Goal: Find specific page/section: Find specific page/section

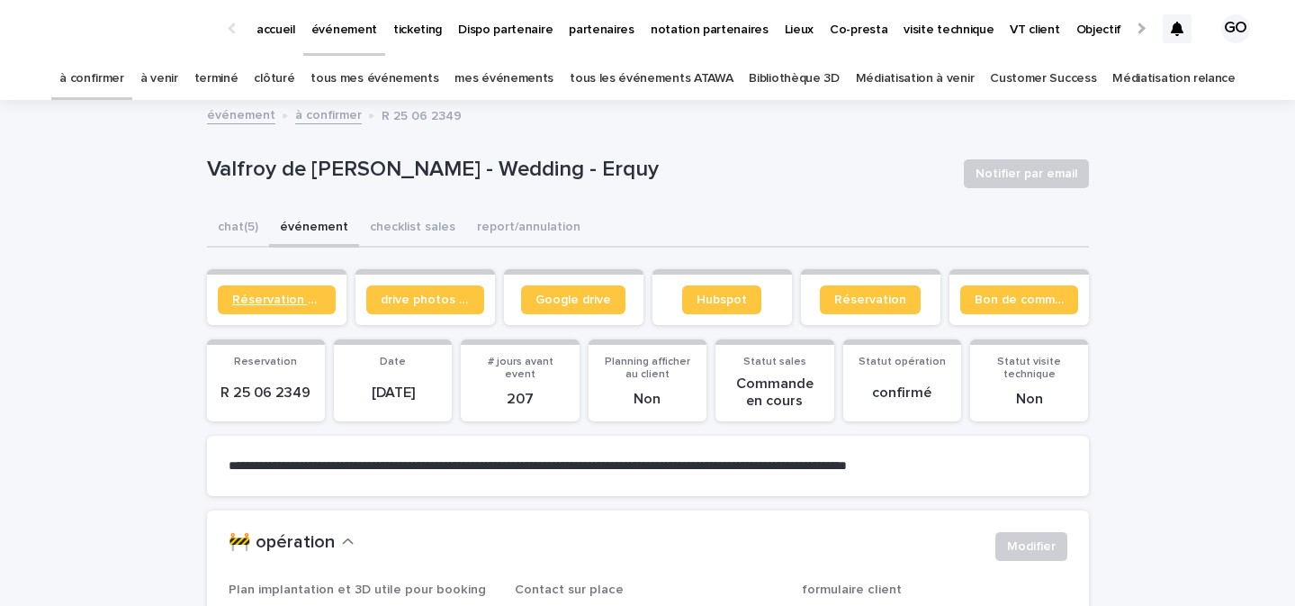
click at [297, 285] on link "Réservation client" at bounding box center [277, 299] width 118 height 29
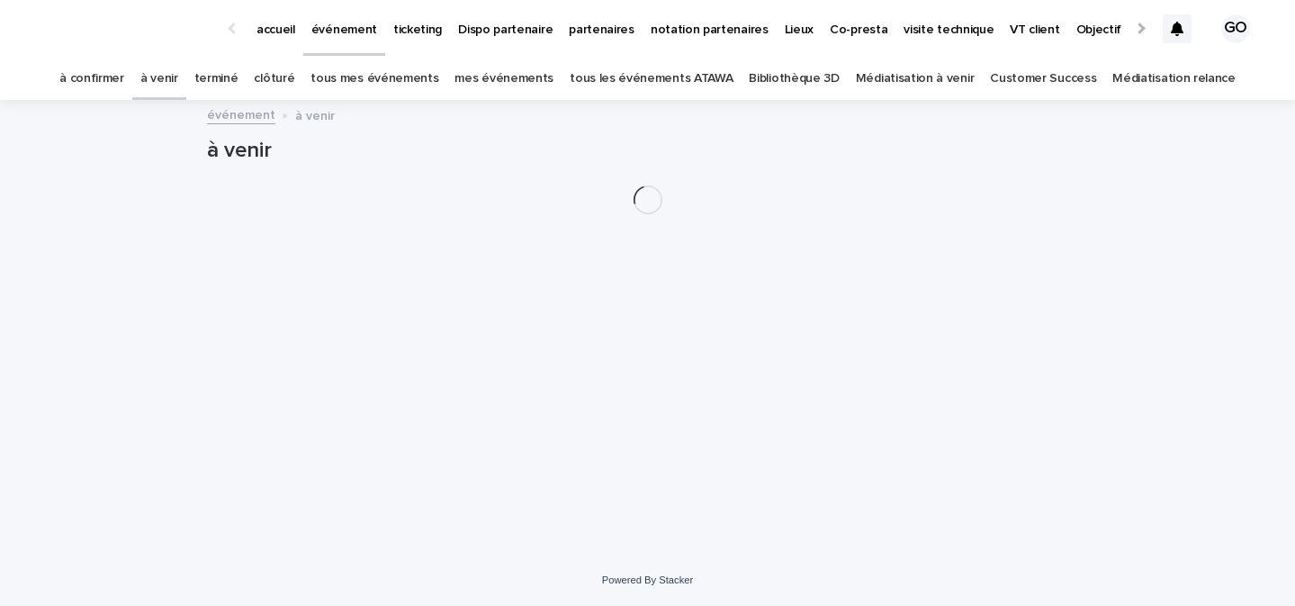
click at [1174, 21] on div at bounding box center [1177, 28] width 29 height 29
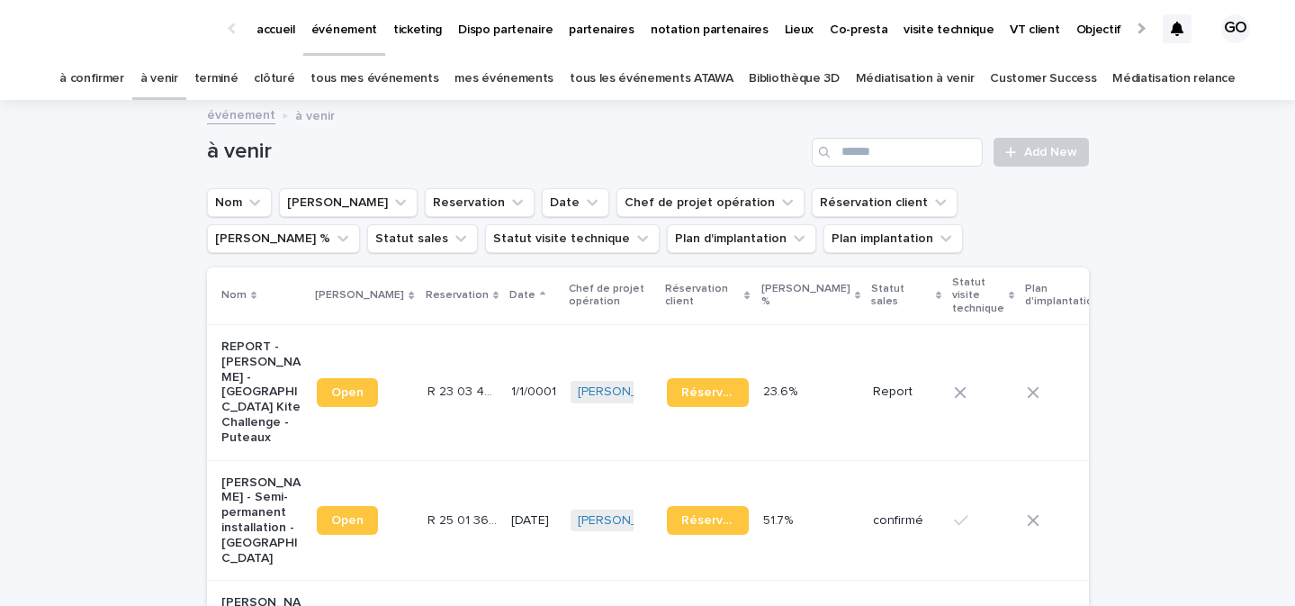
click at [1142, 27] on div at bounding box center [1140, 28] width 12 height 12
click at [770, 27] on p "Mon profil" at bounding box center [799, 19] width 58 height 38
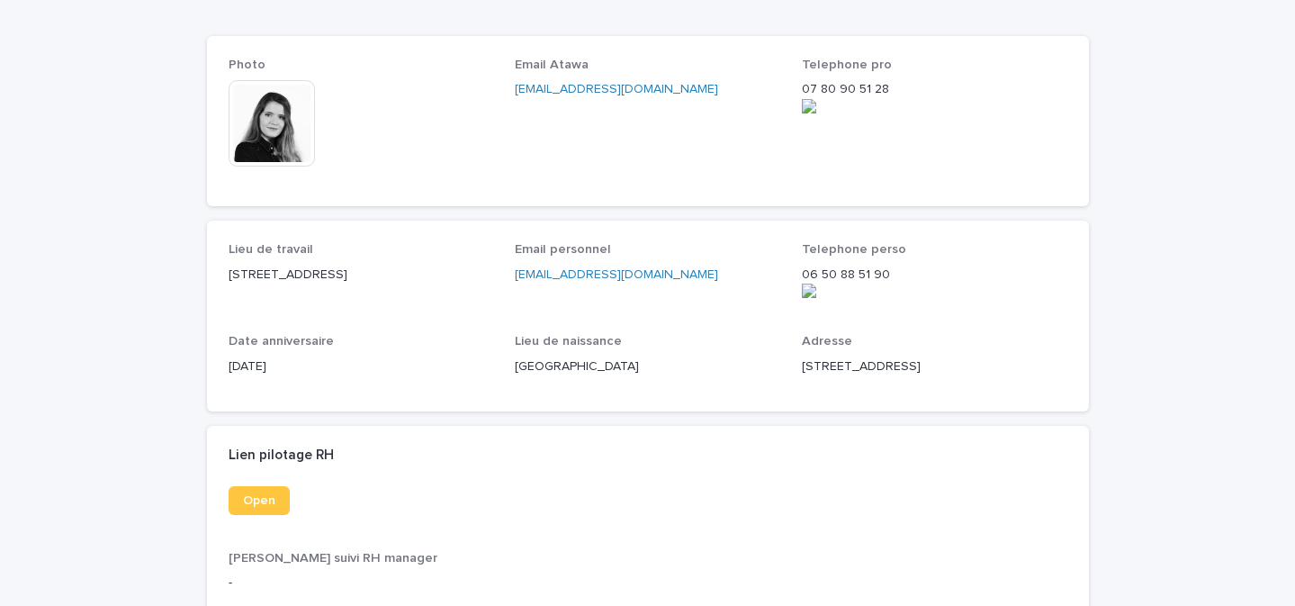
scroll to position [432, 0]
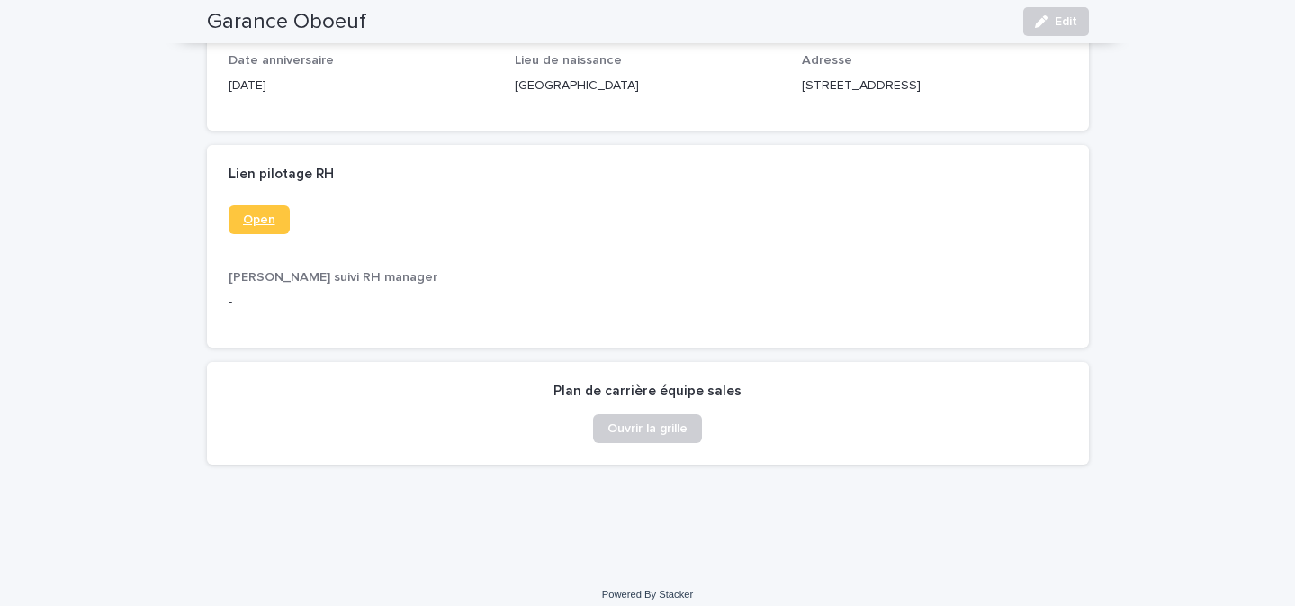
click at [252, 213] on span "Open" at bounding box center [259, 219] width 32 height 13
